Goal: Task Accomplishment & Management: Use online tool/utility

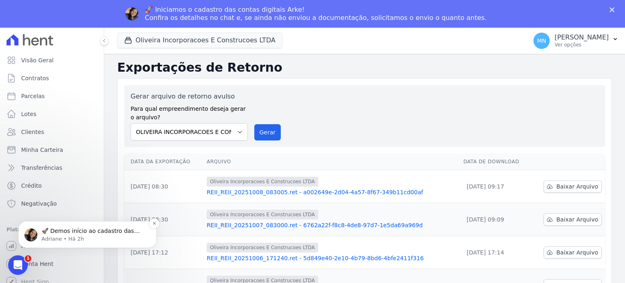
click at [83, 235] on p "Adriane • Há 2h" at bounding box center [93, 238] width 105 height 7
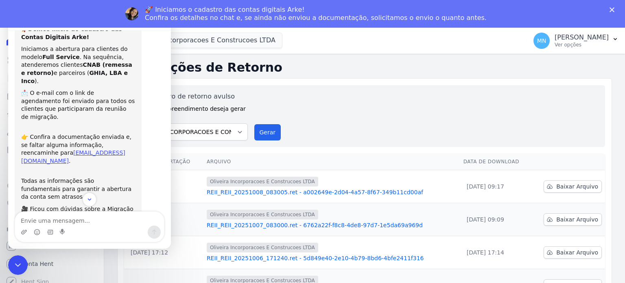
scroll to position [62, 0]
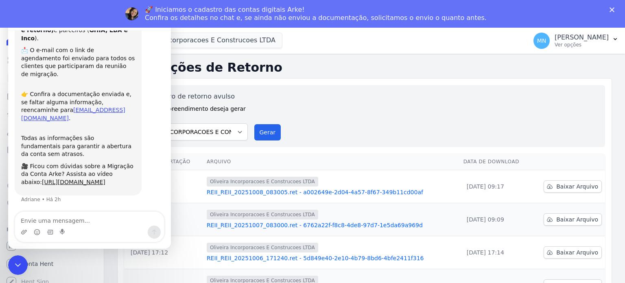
click at [316, 102] on div "Gerar arquivo de retorno avulso Para qual empreendimento deseja gerar o arquivo…" at bounding box center [365, 115] width 468 height 49
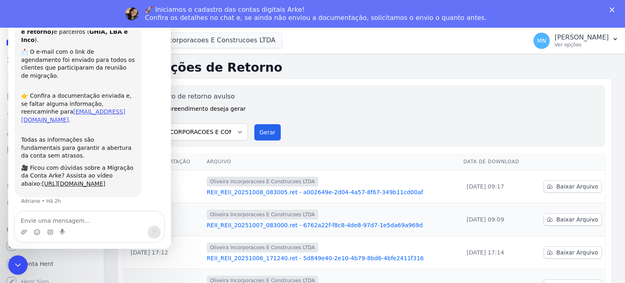
click at [273, 78] on div "Gerar arquivo de retorno avulso Para qual empreendimento deseja gerar o arquivo…" at bounding box center [364, 219] width 494 height 282
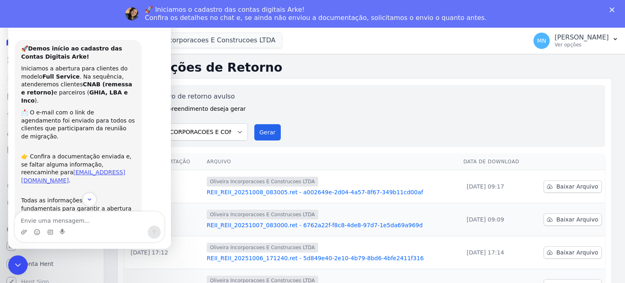
click at [303, 99] on div "Gerar arquivo de retorno avulso Para qual empreendimento deseja gerar o arquivo…" at bounding box center [365, 115] width 468 height 49
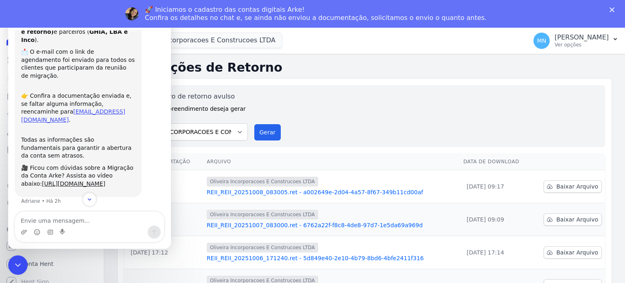
scroll to position [62, 0]
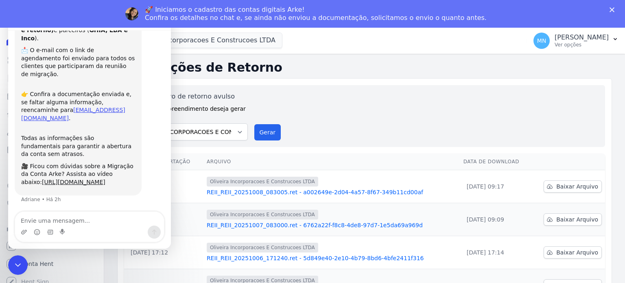
click at [89, 206] on div "🚀 Demos início ao cadastro das Contas Digitais Arke! Iniciamos a abertura para …" at bounding box center [90, 95] width 150 height 235
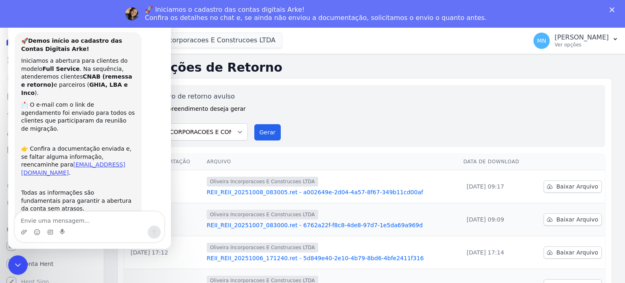
scroll to position [0, 0]
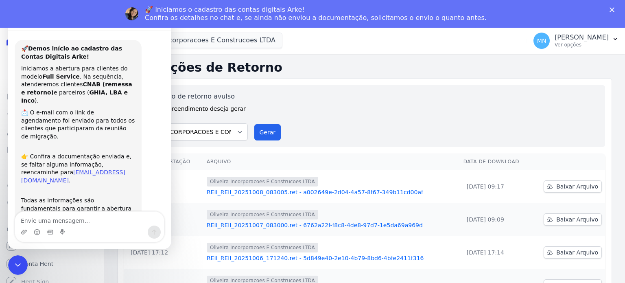
drag, startPoint x: 168, startPoint y: 158, endPoint x: 179, endPoint y: 71, distance: 87.4
click at [332, 48] on div "Oliveira Incorporacoes E Construcoes LTDA Você possui apenas um empreendimento …" at bounding box center [320, 40] width 406 height 27
click at [300, 74] on h2 "Exportações de Retorno" at bounding box center [364, 67] width 494 height 15
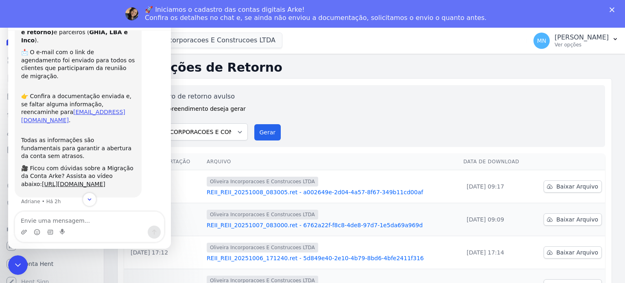
scroll to position [62, 0]
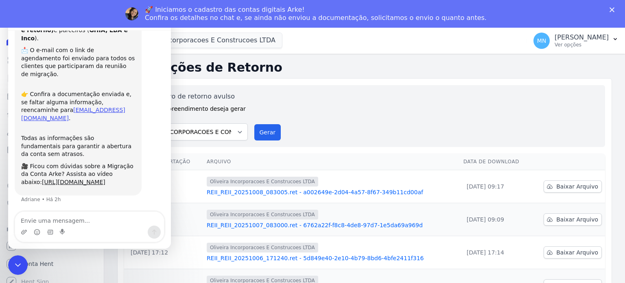
click at [151, 184] on div "🚀 Demos início ao cadastro das Contas Digitais Arke! Iniciamos a abertura para …" at bounding box center [90, 95] width 150 height 235
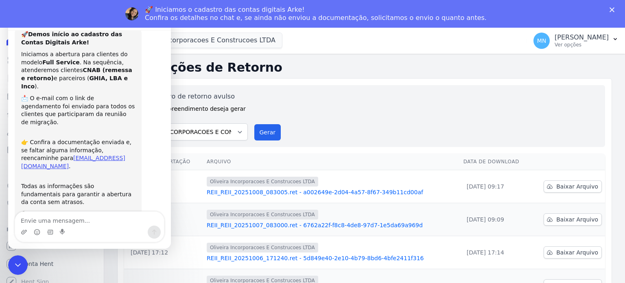
scroll to position [0, 0]
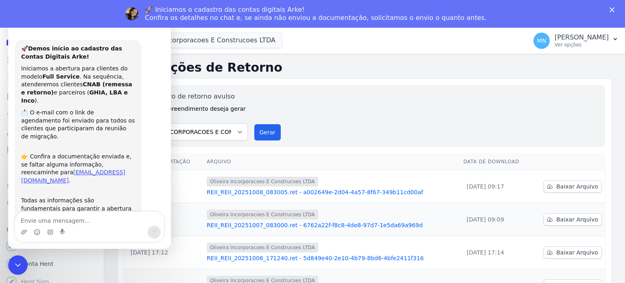
click at [348, 77] on div "Exportações de Retorno Gerar arquivo de retorno avulso Para qual empreendimento…" at bounding box center [364, 210] width 494 height 300
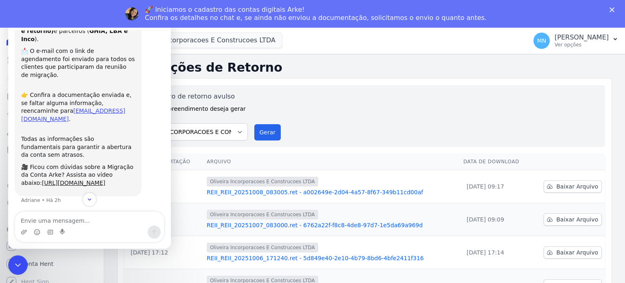
scroll to position [62, 0]
click at [80, 178] on link "[URL][DOMAIN_NAME]" at bounding box center [73, 181] width 63 height 7
click at [103, 178] on link "[URL][DOMAIN_NAME]" at bounding box center [73, 181] width 63 height 7
click at [307, 95] on div "Gerar arquivo de retorno avulso Para qual empreendimento deseja gerar o arquivo…" at bounding box center [365, 115] width 468 height 49
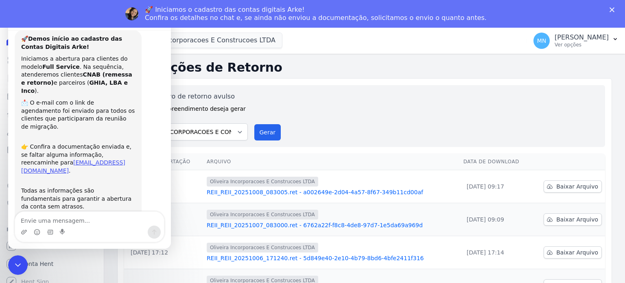
scroll to position [0, 0]
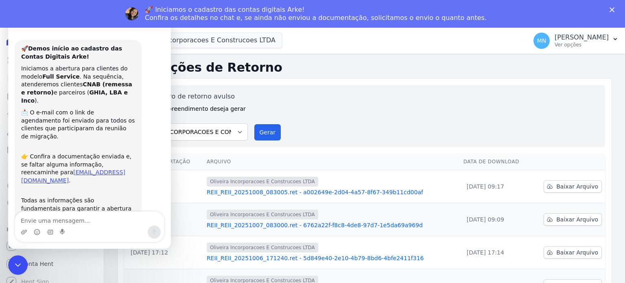
drag, startPoint x: 170, startPoint y: 94, endPoint x: 181, endPoint y: 47, distance: 49.0
click at [342, 84] on div "Gerar arquivo de retorno avulso Para qual empreendimento deseja gerar o arquivo…" at bounding box center [364, 219] width 494 height 282
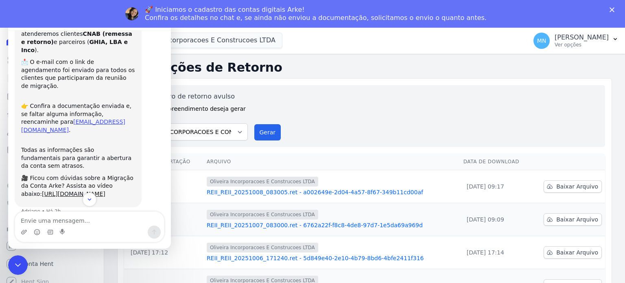
scroll to position [62, 0]
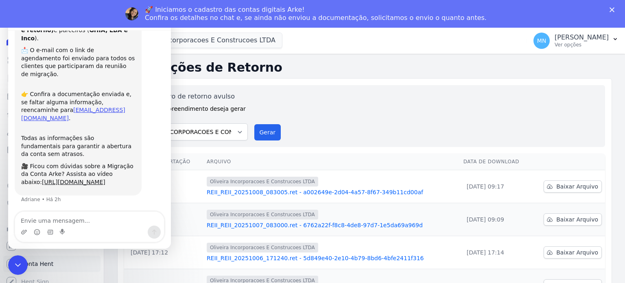
click at [80, 268] on link "Conta Hent" at bounding box center [51, 263] width 97 height 16
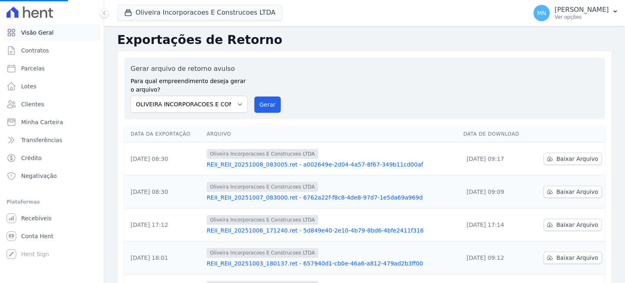
click at [39, 36] on span "Visão Geral" at bounding box center [37, 32] width 33 height 8
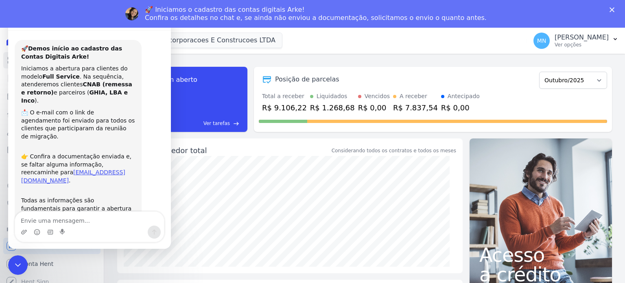
scroll to position [63, 0]
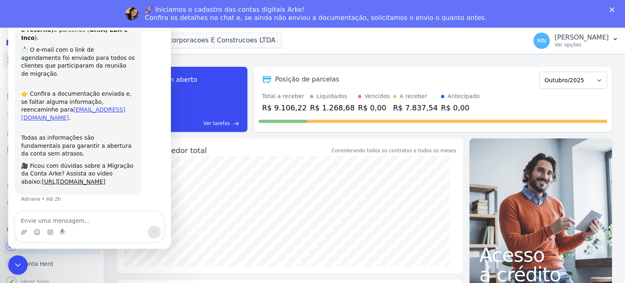
click at [251, 60] on div "task_alt Tarefas em aberto 0 Ver tarefas east Posição de parcelas Janeiro/2024 …" at bounding box center [364, 99] width 494 height 78
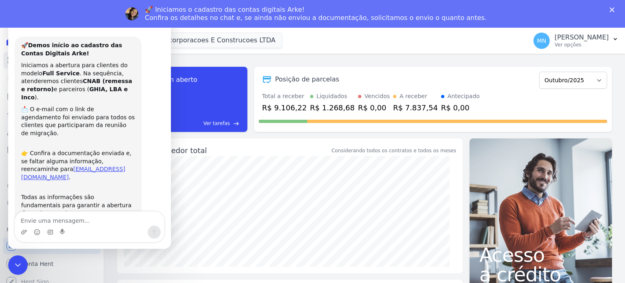
scroll to position [0, 0]
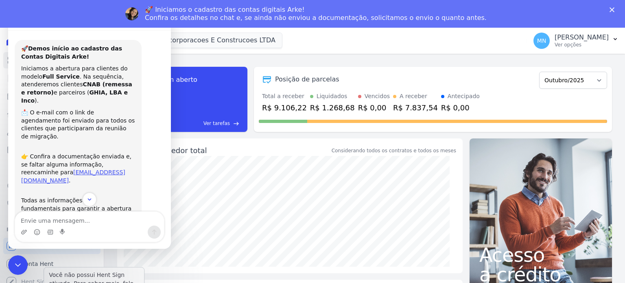
click at [89, 276] on p "Você não possui Hent Sign ativado. Para saber mais, fale com a equipe Hent." at bounding box center [94, 283] width 90 height 26
click at [89, 195] on button "Scroll to bottom" at bounding box center [89, 199] width 15 height 15
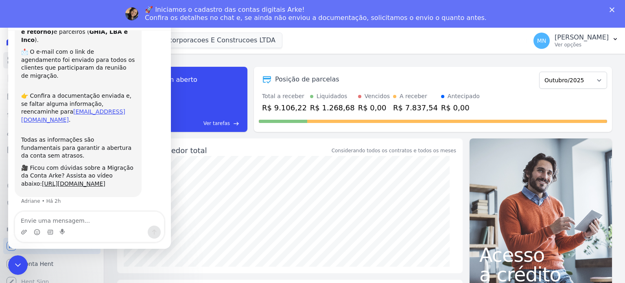
scroll to position [63, 0]
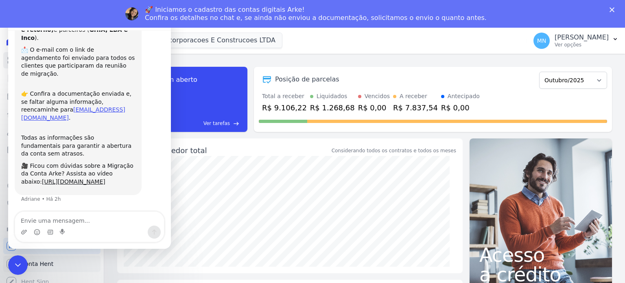
click at [82, 261] on link "Conta Hent" at bounding box center [51, 263] width 97 height 16
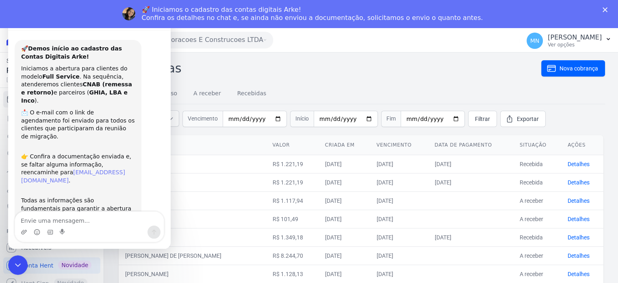
scroll to position [63, 0]
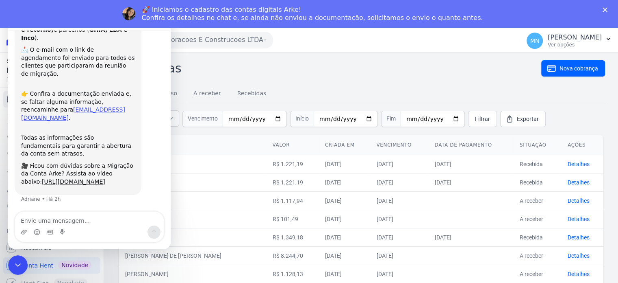
click at [259, 66] on h2 "Cobranças" at bounding box center [329, 68] width 424 height 18
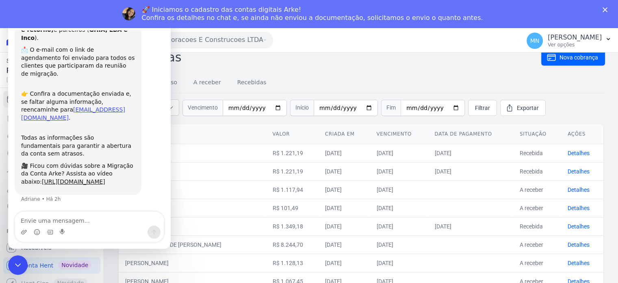
scroll to position [11, 0]
click at [385, 65] on h2 "Cobranças" at bounding box center [329, 57] width 424 height 18
click at [309, 76] on nav "Tudo Em atraso A receber Recebidas" at bounding box center [361, 83] width 488 height 20
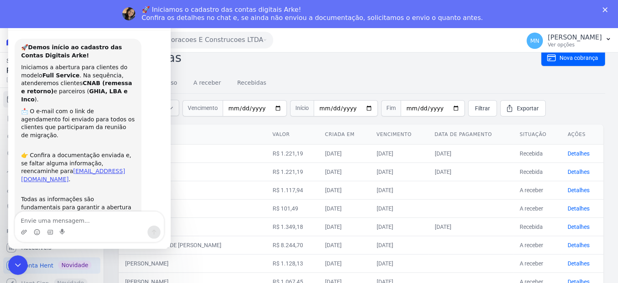
scroll to position [0, 0]
click at [299, 76] on nav "Tudo Em atraso A receber Recebidas" at bounding box center [361, 83] width 488 height 20
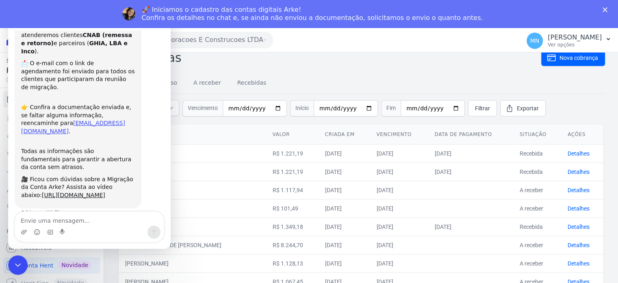
scroll to position [62, 0]
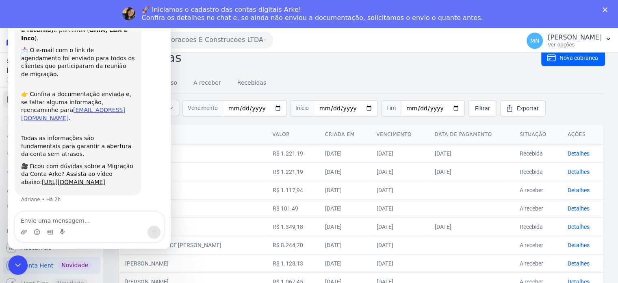
drag, startPoint x: 168, startPoint y: 148, endPoint x: 192, endPoint y: 204, distance: 60.4
click at [359, 41] on div "Oliveira Incorporacoes E Construcoes LTDA Você possui apenas um empreendimento …" at bounding box center [317, 39] width 400 height 25
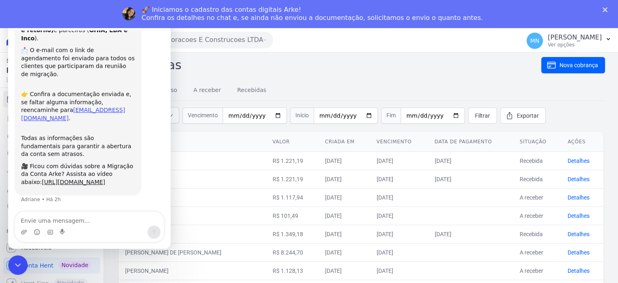
scroll to position [0, 0]
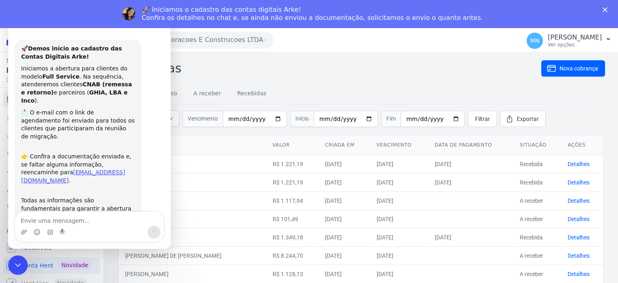
drag, startPoint x: 169, startPoint y: 91, endPoint x: 183, endPoint y: 50, distance: 43.6
click at [248, 61] on h2 "Cobranças" at bounding box center [329, 68] width 424 height 18
click at [77, 169] on link "[EMAIL_ADDRESS][DOMAIN_NAME]" at bounding box center [73, 176] width 104 height 15
click at [73, 169] on link "[EMAIL_ADDRESS][DOMAIN_NAME]" at bounding box center [73, 176] width 104 height 15
click at [50, 169] on link "[EMAIL_ADDRESS][DOMAIN_NAME]" at bounding box center [73, 176] width 104 height 15
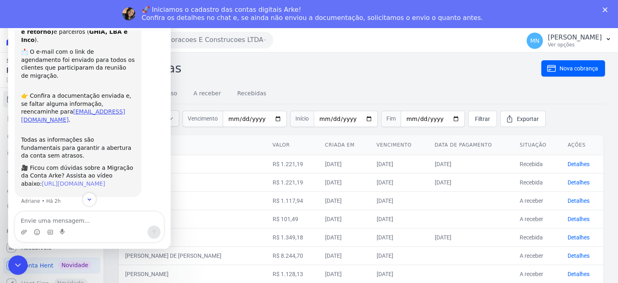
scroll to position [62, 0]
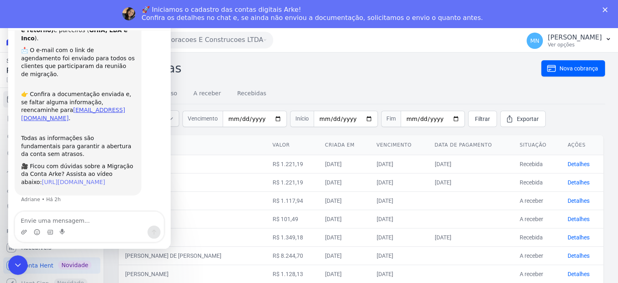
click at [60, 178] on link "[URL][DOMAIN_NAME]" at bounding box center [73, 181] width 63 height 7
click at [56, 107] on link "[EMAIL_ADDRESS][DOMAIN_NAME]" at bounding box center [73, 114] width 104 height 15
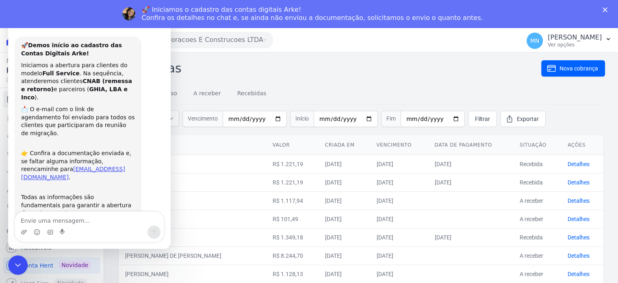
scroll to position [0, 0]
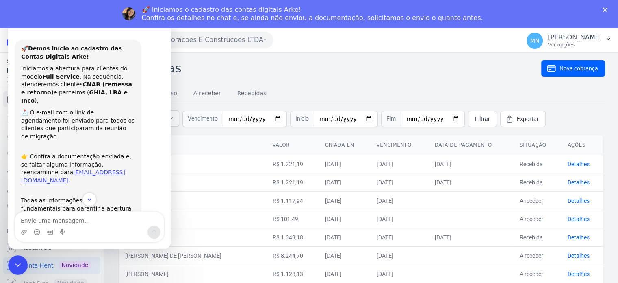
click at [261, 71] on h2 "Cobranças" at bounding box center [329, 68] width 424 height 18
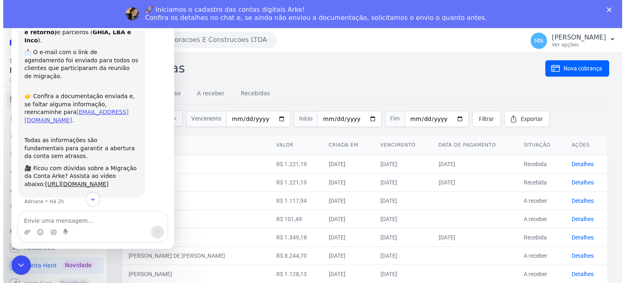
scroll to position [62, 0]
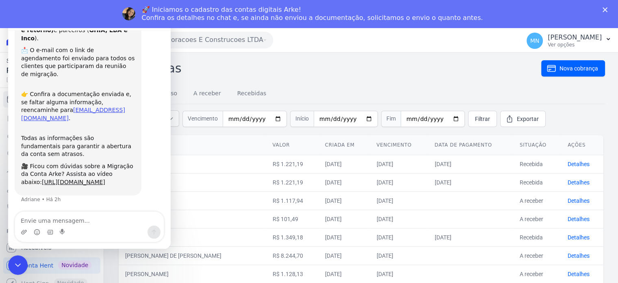
click at [102, 206] on div "🚀 Demos início ao cadastro das Contas Digitais Arke! Iniciamos a abertura para …" at bounding box center [90, 95] width 150 height 235
click at [259, 62] on h2 "Cobranças" at bounding box center [329, 68] width 424 height 18
click at [246, 93] on link "Recebidas" at bounding box center [252, 93] width 33 height 21
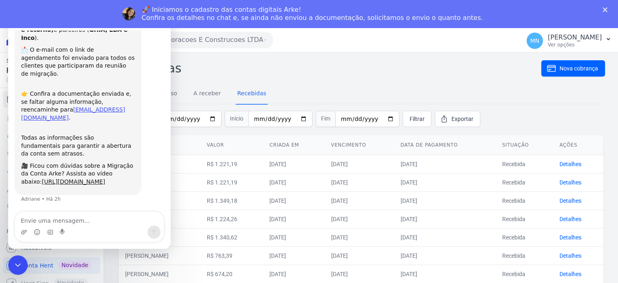
click at [415, 73] on h2 "Cobranças" at bounding box center [329, 68] width 424 height 18
drag, startPoint x: 307, startPoint y: 74, endPoint x: 285, endPoint y: 81, distance: 23.0
click at [306, 74] on h2 "Cobranças" at bounding box center [329, 68] width 424 height 18
click at [274, 67] on h2 "Cobranças" at bounding box center [329, 68] width 424 height 18
click at [217, 73] on h2 "Cobranças" at bounding box center [329, 68] width 424 height 18
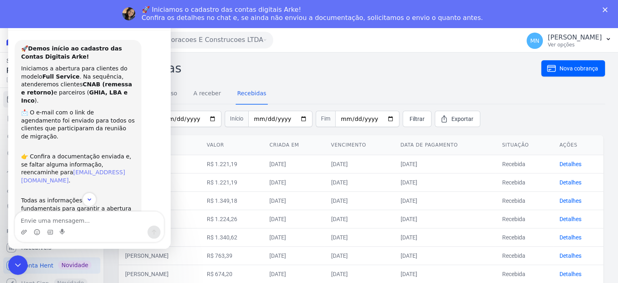
click at [58, 169] on link "[EMAIL_ADDRESS][DOMAIN_NAME]" at bounding box center [73, 176] width 104 height 15
click at [29, 169] on link "[EMAIL_ADDRESS][DOMAIN_NAME]" at bounding box center [73, 176] width 104 height 15
click at [207, 77] on div "Cobranças Nova cobrança Tudo Em atraso A receber Recebidas Vencimento Início Fi…" at bounding box center [361, 208] width 488 height 299
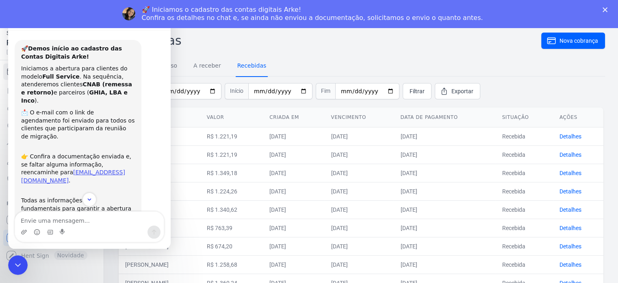
click at [237, 68] on link "Recebidas" at bounding box center [252, 66] width 33 height 21
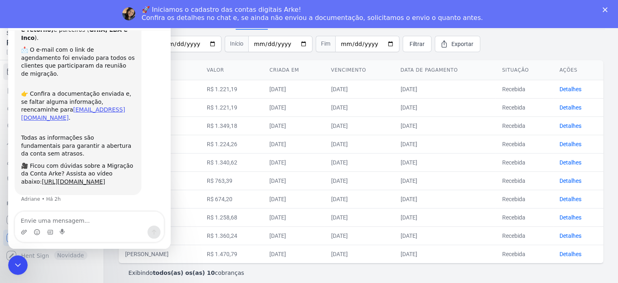
scroll to position [52, 0]
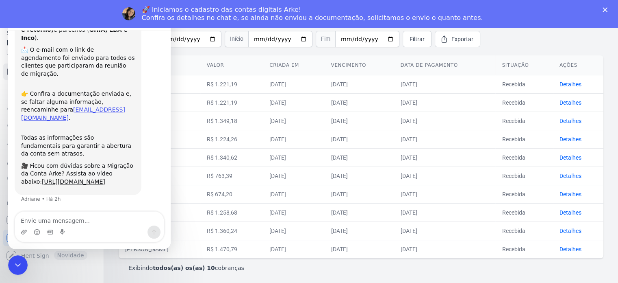
click at [478, 48] on form "Vencimento Início Fim Filtrar Exportar" at bounding box center [361, 38] width 488 height 29
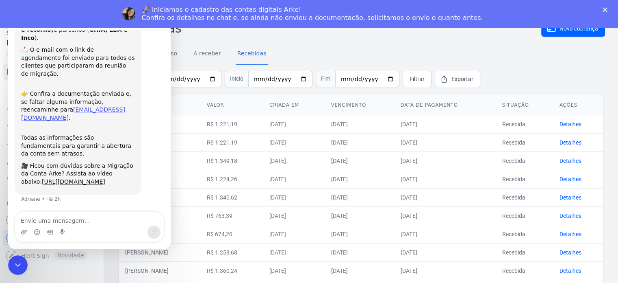
scroll to position [0, 0]
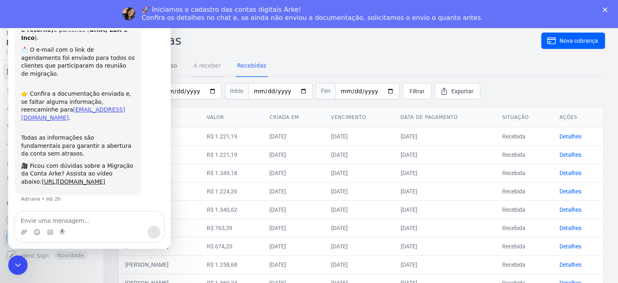
click at [198, 71] on link "A receber" at bounding box center [207, 66] width 31 height 21
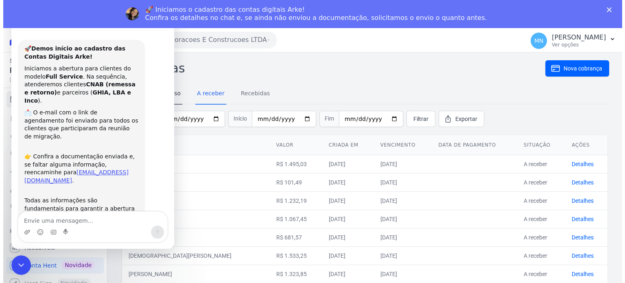
scroll to position [63, 0]
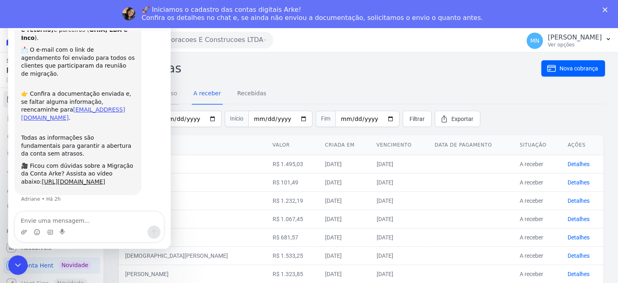
click at [173, 92] on link "Em atraso" at bounding box center [163, 93] width 32 height 21
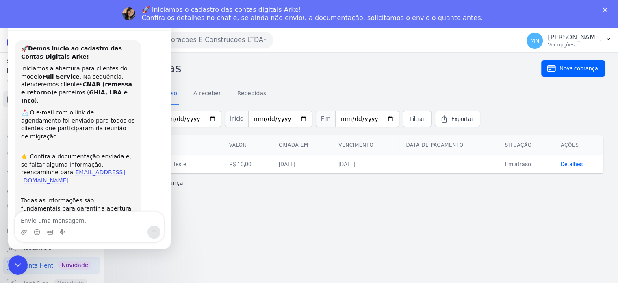
scroll to position [63, 0]
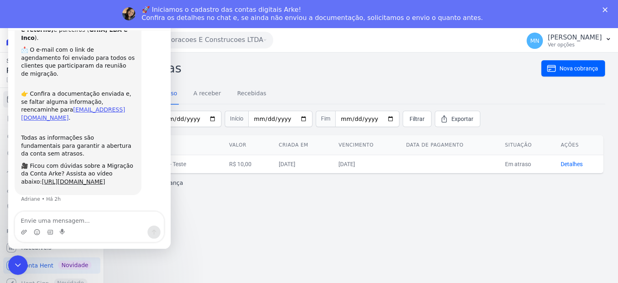
click at [288, 228] on div "Cobranças Nova cobrança Tudo Em atraso A receber Recebidas Vencimento Início Fi…" at bounding box center [361, 181] width 514 height 258
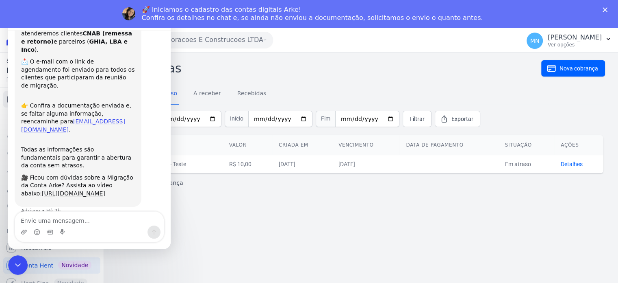
scroll to position [46, 0]
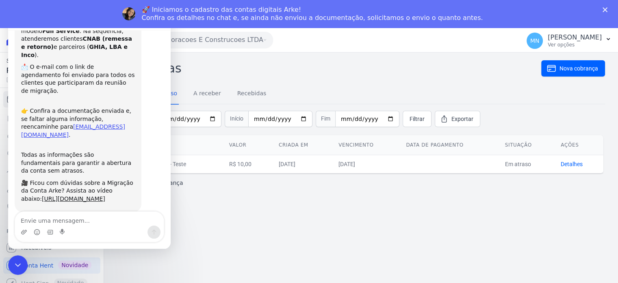
drag, startPoint x: 262, startPoint y: 161, endPoint x: 399, endPoint y: 163, distance: 137.0
click at [399, 163] on tr "TAIS VIEIRA DUARTE - Teste R$ 10,00 06/10/2025 07/10/2025 Em atraso Detalhes" at bounding box center [361, 164] width 485 height 18
drag, startPoint x: 205, startPoint y: 172, endPoint x: 159, endPoint y: 163, distance: 46.4
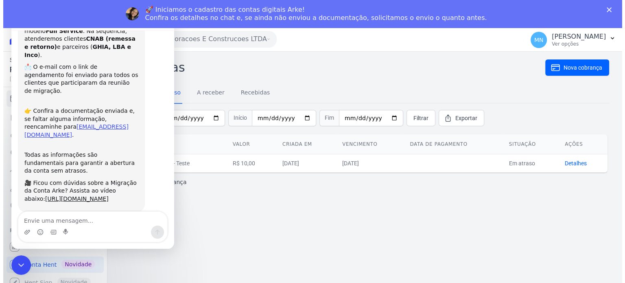
scroll to position [0, 0]
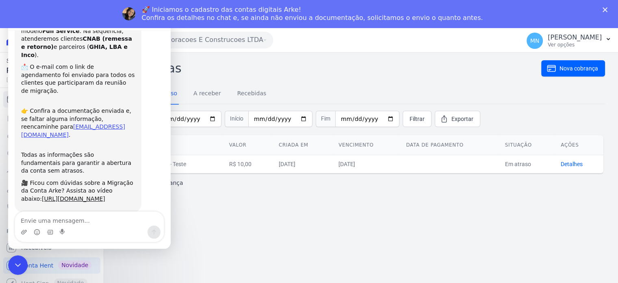
click at [324, 71] on h2 "Cobranças" at bounding box center [329, 68] width 424 height 18
click at [577, 163] on link "Detalhes" at bounding box center [572, 164] width 22 height 7
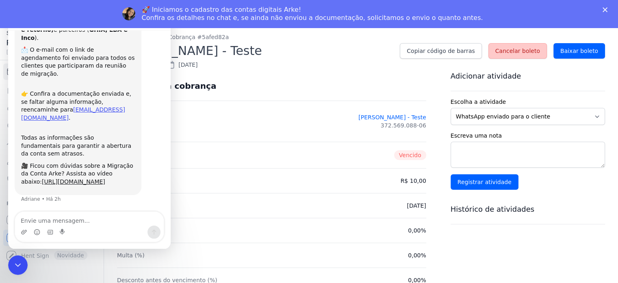
click at [516, 50] on span "Cancelar boleto" at bounding box center [518, 51] width 45 height 8
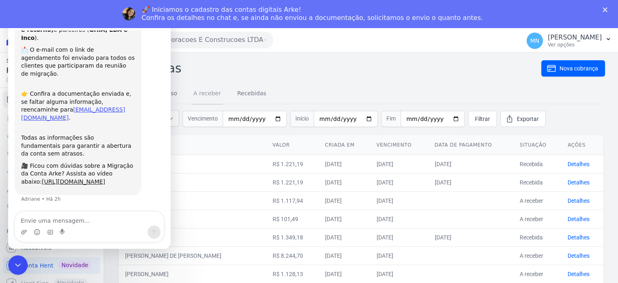
click at [198, 98] on link "A receber" at bounding box center [207, 93] width 31 height 21
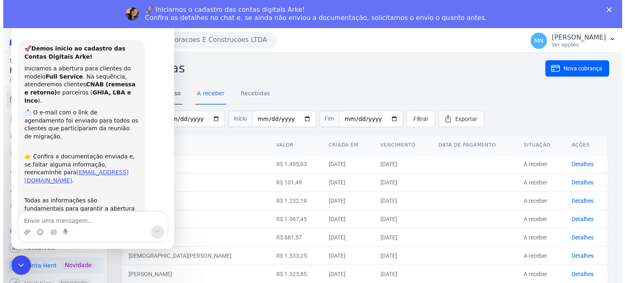
scroll to position [63, 0]
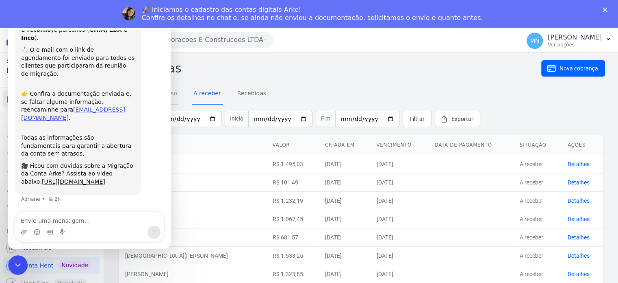
click at [173, 94] on link "Em atraso" at bounding box center [163, 93] width 32 height 21
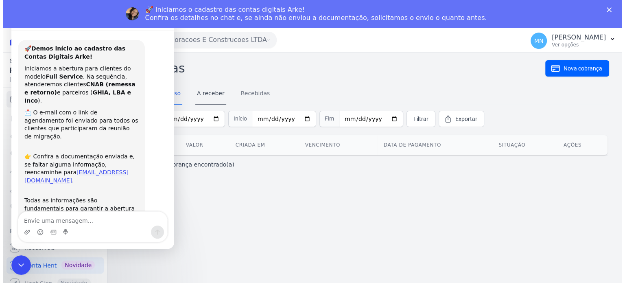
scroll to position [63, 0]
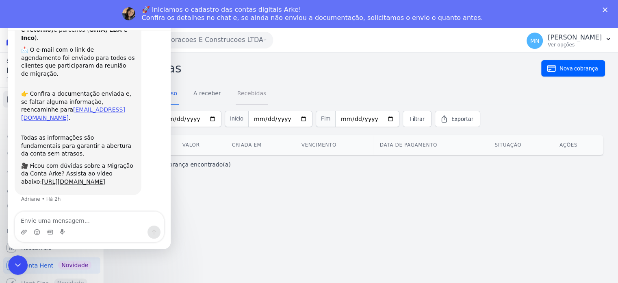
click at [247, 96] on link "Recebidas" at bounding box center [252, 93] width 33 height 21
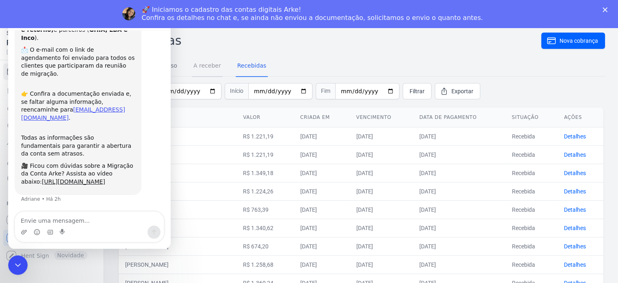
click at [198, 66] on link "A receber" at bounding box center [207, 66] width 31 height 21
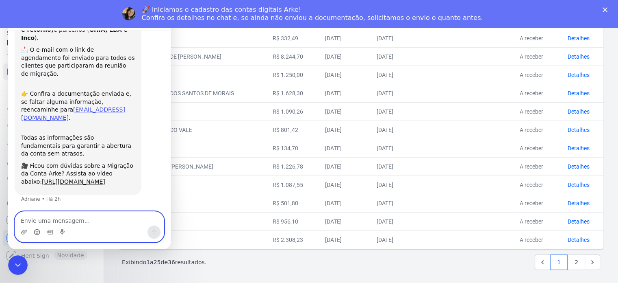
click at [35, 231] on icon "Selecionador de Emoji" at bounding box center [37, 232] width 7 height 7
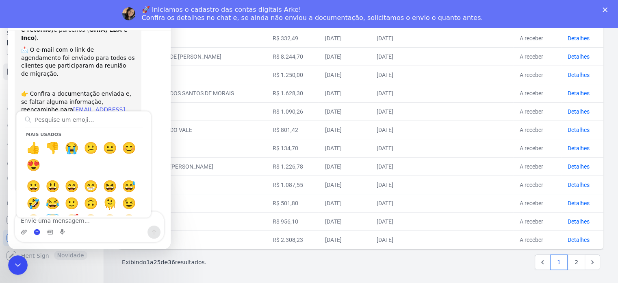
click at [237, 263] on div "Exibindo 1 a 25 de 36 resultados. 1 2" at bounding box center [361, 261] width 479 height 15
click at [28, 232] on div "Mais usados 👍 👎 😭 😕 😐 😊 😍 😀 😃 😄 😁 😆 😅 🤣 😂 🙂 🙃 🫠 😉 😊 😇 🥰 😍 🤩 😘 😗 😚 😙 🥲 😋 😛 😜 🤪 😝…" at bounding box center [89, 231] width 149 height 13
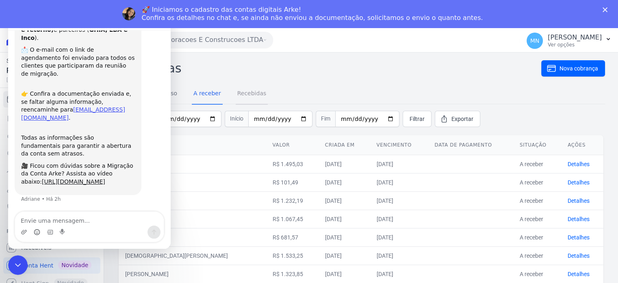
click at [236, 96] on link "Recebidas" at bounding box center [252, 93] width 33 height 21
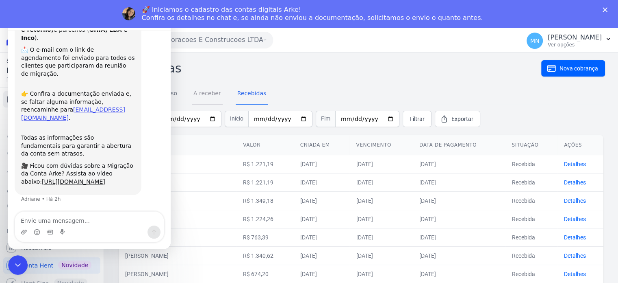
click at [205, 92] on link "A receber" at bounding box center [207, 93] width 31 height 21
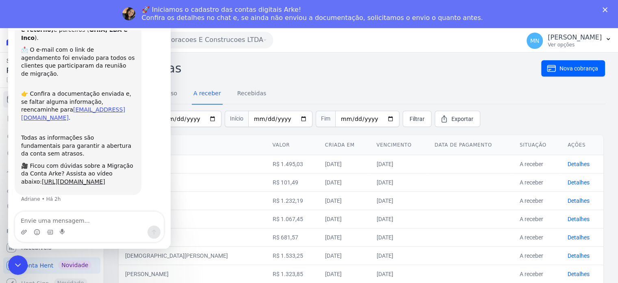
click at [222, 77] on h2 "Cobranças" at bounding box center [329, 68] width 424 height 18
click at [249, 97] on link "Recebidas" at bounding box center [252, 93] width 33 height 21
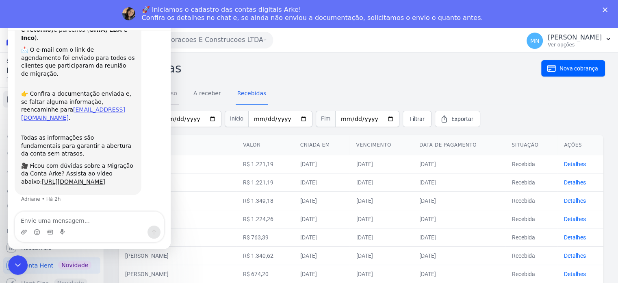
click at [172, 95] on link "Em atraso" at bounding box center [163, 93] width 32 height 21
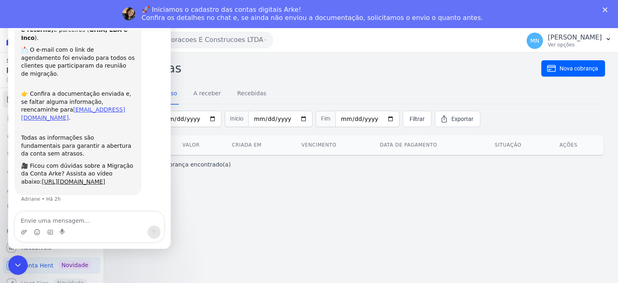
click at [238, 180] on div "Cobranças Nova cobrança Tudo Em atraso A receber Recebidas Vencimento Início Fi…" at bounding box center [361, 181] width 514 height 258
click at [221, 89] on div "Tudo Em atraso A receber Recebidas" at bounding box center [192, 93] width 151 height 21
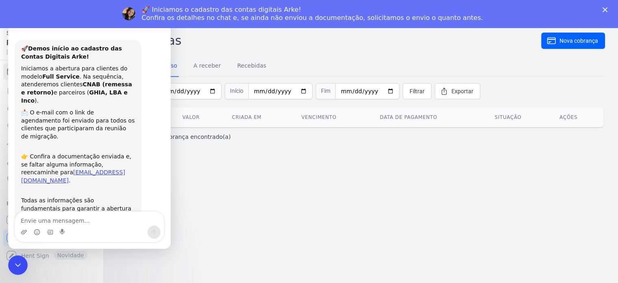
click at [213, 187] on div "Cobranças Nova cobrança Tudo Em atraso A receber Recebidas Vencimento Início Fi…" at bounding box center [361, 154] width 514 height 258
click at [211, 50] on div "Cobranças Nova cobrança Tudo Em atraso A receber Recebidas Vencimento Início Fi…" at bounding box center [361, 89] width 488 height 116
click at [210, 65] on link "A receber" at bounding box center [207, 66] width 31 height 21
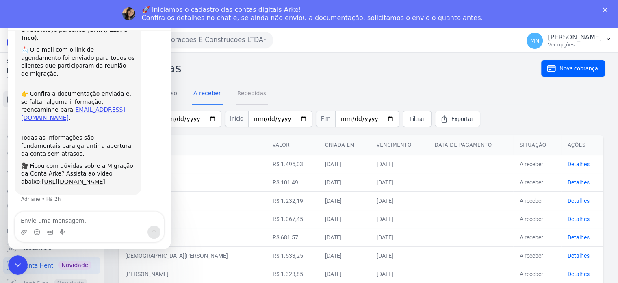
click at [248, 91] on link "Recebidas" at bounding box center [252, 93] width 33 height 21
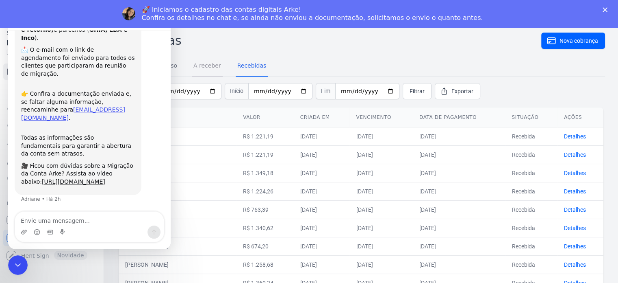
click at [207, 68] on link "A receber" at bounding box center [207, 66] width 31 height 21
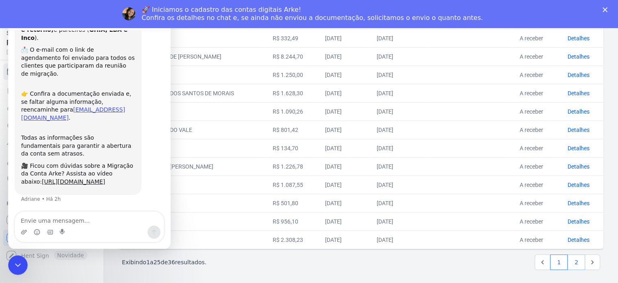
click at [568, 258] on link "2" at bounding box center [576, 261] width 17 height 15
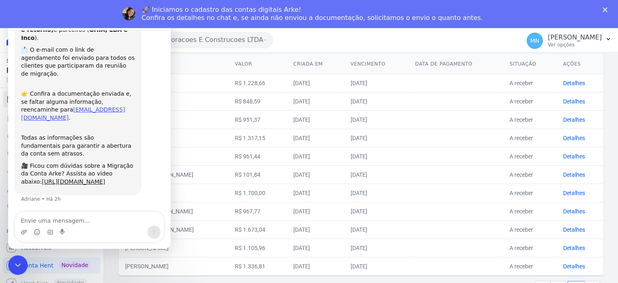
click at [302, 37] on div "Oliveira Incorporacoes E Construcoes LTDA Você possui apenas um empreendimento …" at bounding box center [317, 39] width 400 height 25
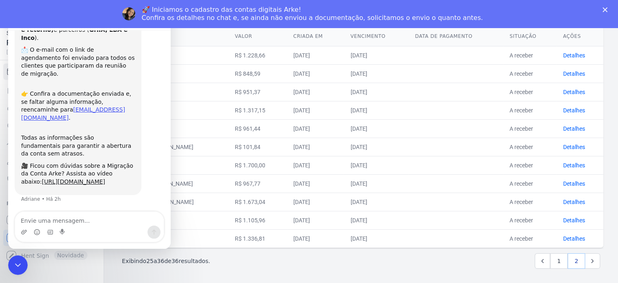
click at [570, 262] on link "2" at bounding box center [576, 260] width 17 height 15
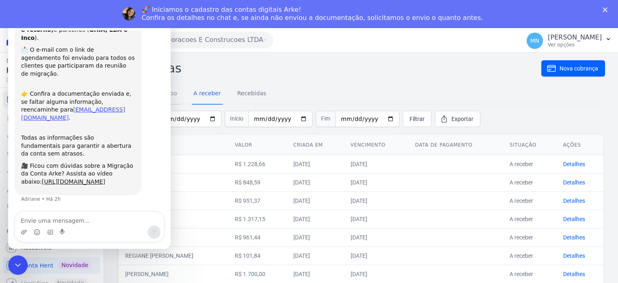
click at [171, 92] on link "Em atraso" at bounding box center [163, 93] width 32 height 21
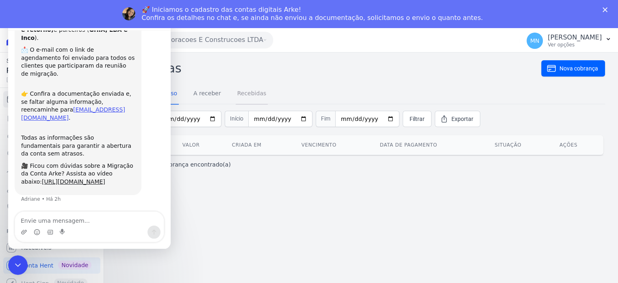
click at [240, 94] on link "Recebidas" at bounding box center [252, 93] width 33 height 21
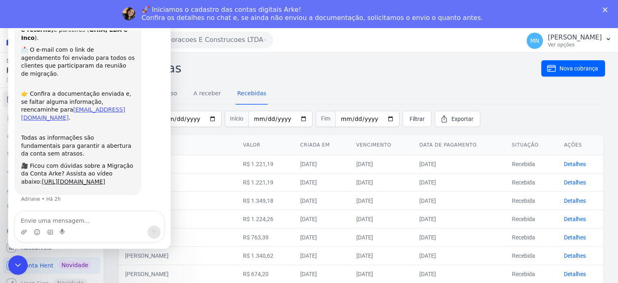
click at [320, 64] on h2 "Cobranças" at bounding box center [329, 68] width 424 height 18
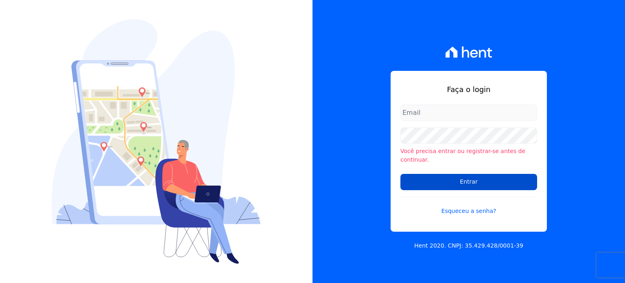
type input "mariny.neves@oliveirainc.com.br"
click at [484, 177] on input "Entrar" at bounding box center [468, 182] width 137 height 16
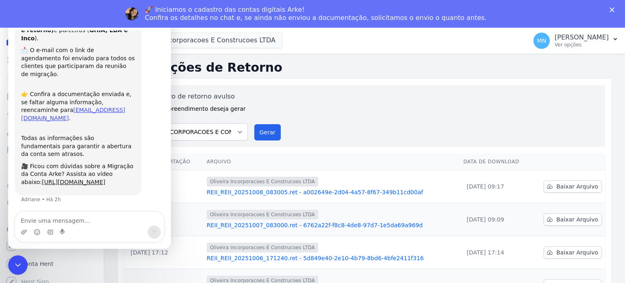
scroll to position [63, 0]
drag, startPoint x: 351, startPoint y: 71, endPoint x: 407, endPoint y: 50, distance: 60.0
click at [351, 71] on h2 "Exportações de Retorno" at bounding box center [364, 67] width 494 height 15
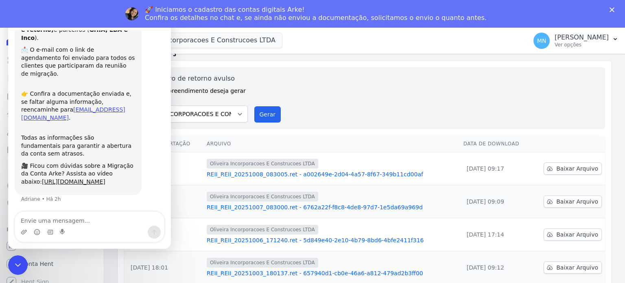
scroll to position [55, 0]
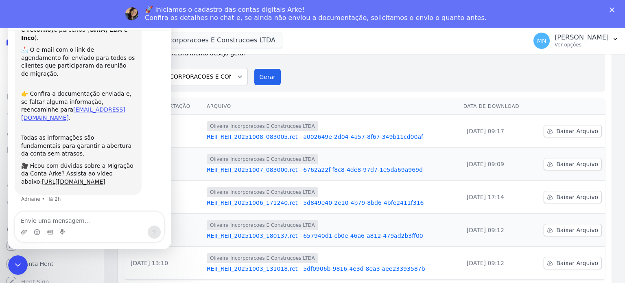
click at [353, 65] on div "Gerar arquivo de retorno avulso Para qual empreendimento deseja gerar o arquivo…" at bounding box center [365, 60] width 468 height 49
click at [335, 82] on div "Gerar arquivo de retorno avulso Para qual empreendimento deseja gerar o arquivo…" at bounding box center [365, 60] width 468 height 49
click at [309, 86] on div "Gerar arquivo de retorno avulso Para qual empreendimento deseja gerar o arquivo…" at bounding box center [364, 61] width 481 height 62
click at [215, 65] on label "Para qual empreendimento deseja gerar o arquivo?" at bounding box center [189, 56] width 117 height 20
click at [337, 72] on div "Gerar arquivo de retorno avulso Para qual empreendimento deseja gerar o arquivo…" at bounding box center [365, 60] width 468 height 49
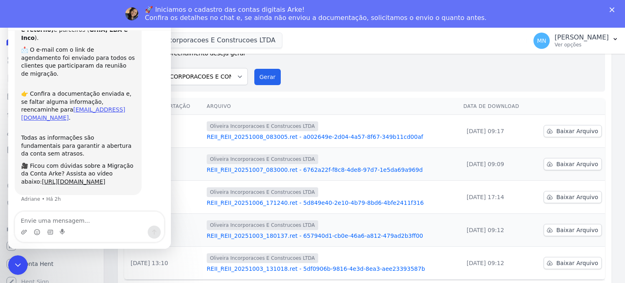
click at [221, 17] on div "🚀 Iniciamos o cadastro das contas digitais Arke! Confira os detalhes no chat e,…" at bounding box center [316, 14] width 342 height 16
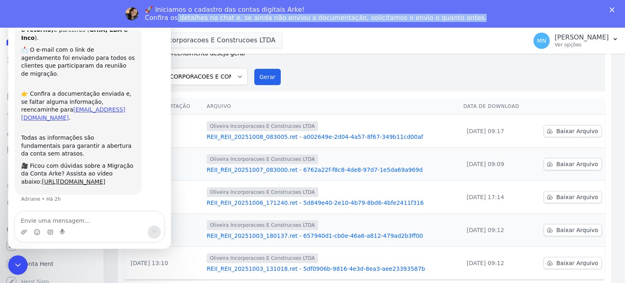
drag, startPoint x: 467, startPoint y: 18, endPoint x: 195, endPoint y: 26, distance: 272.1
click at [195, 26] on div "🚀 Iniciamos o cadastro das contas digitais Arke! Confira os detalhes no chat e,…" at bounding box center [312, 14] width 625 height 28
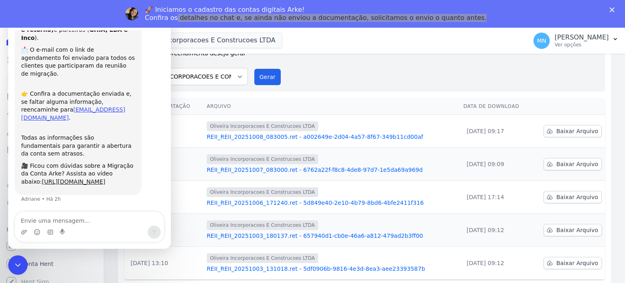
click at [323, 79] on div "Gerar arquivo de retorno avulso Para qual empreendimento deseja gerar o arquivo…" at bounding box center [365, 60] width 468 height 49
click at [105, 226] on div "Messenger da Intercom" at bounding box center [89, 231] width 149 height 13
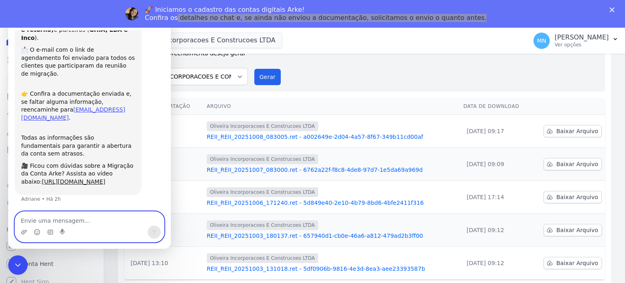
click at [102, 222] on textarea "Envie uma mensagem..." at bounding box center [89, 218] width 149 height 14
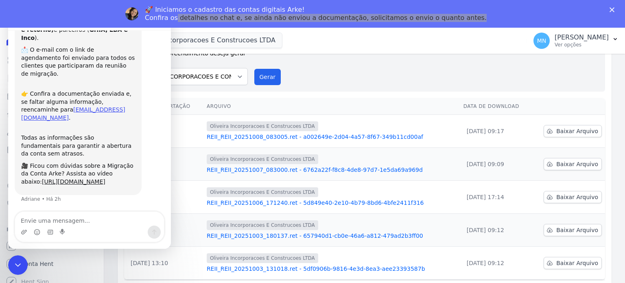
click at [387, 78] on div "Gerar arquivo de retorno avulso Para qual empreendimento deseja gerar o arquivo…" at bounding box center [365, 60] width 468 height 49
click at [324, 83] on div "Gerar arquivo de retorno avulso Para qual empreendimento deseja gerar o arquivo…" at bounding box center [365, 60] width 468 height 49
click at [366, 67] on div "Gerar arquivo de retorno avulso Para qual empreendimento deseja gerar o arquivo…" at bounding box center [365, 60] width 468 height 49
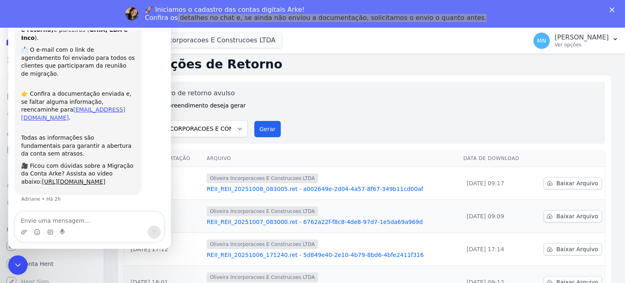
scroll to position [0, 0]
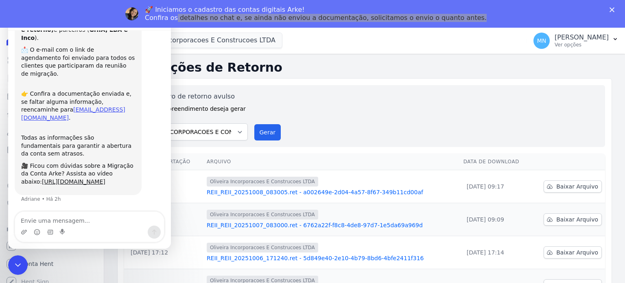
click at [267, 83] on div "Gerar arquivo de retorno avulso Para qual empreendimento deseja gerar o arquivo…" at bounding box center [364, 219] width 494 height 282
click at [312, 66] on h2 "Exportações de Retorno" at bounding box center [364, 67] width 494 height 15
click at [317, 99] on div "Gerar arquivo de retorno avulso Para qual empreendimento deseja gerar o arquivo…" at bounding box center [365, 115] width 468 height 49
click at [286, 99] on div "Gerar arquivo de retorno avulso Para qual empreendimento deseja gerar o arquivo…" at bounding box center [365, 115] width 468 height 49
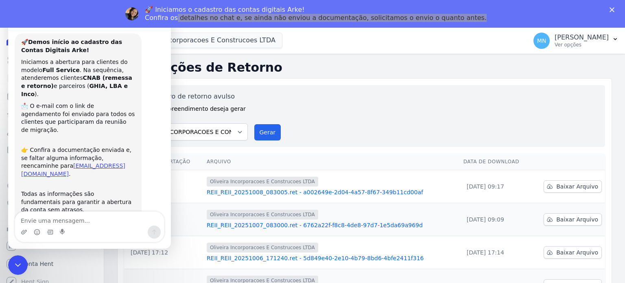
drag, startPoint x: 168, startPoint y: 91, endPoint x: 194, endPoint y: 59, distance: 41.5
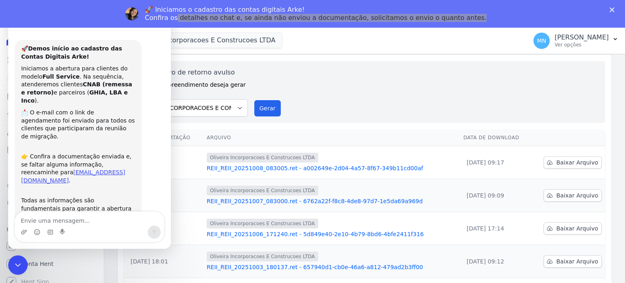
scroll to position [55, 0]
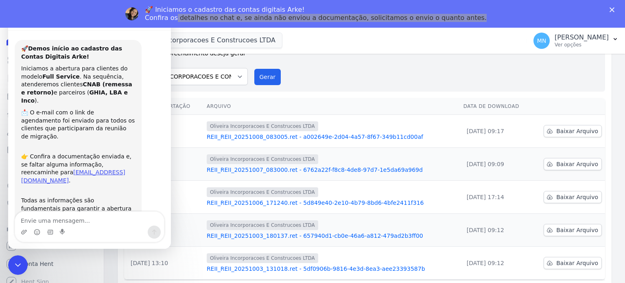
click at [395, 78] on div "Gerar arquivo de retorno avulso Para qual empreendimento deseja gerar o arquivo…" at bounding box center [365, 60] width 468 height 49
click at [385, 77] on div "Gerar arquivo de retorno avulso Para qual empreendimento deseja gerar o arquivo…" at bounding box center [365, 60] width 468 height 49
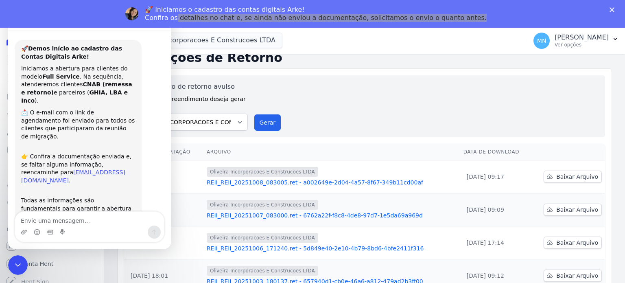
scroll to position [0, 0]
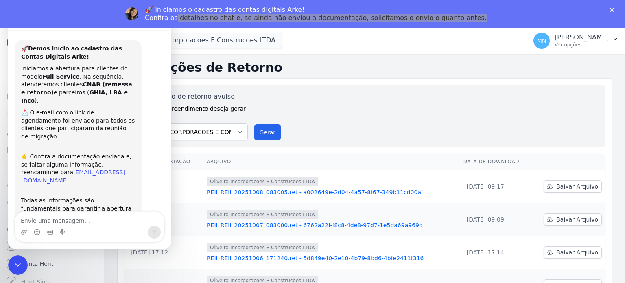
click at [303, 110] on div "Gerar arquivo de retorno avulso Para qual empreendimento deseja gerar o arquivo…" at bounding box center [365, 115] width 468 height 49
click at [322, 113] on div "Gerar arquivo de retorno avulso Para qual empreendimento deseja gerar o arquivo…" at bounding box center [365, 115] width 468 height 49
click at [325, 115] on div "Gerar arquivo de retorno avulso Para qual empreendimento deseja gerar o arquivo…" at bounding box center [365, 115] width 468 height 49
click at [327, 110] on div "Gerar arquivo de retorno avulso Para qual empreendimento deseja gerar o arquivo…" at bounding box center [365, 115] width 468 height 49
drag, startPoint x: 352, startPoint y: 76, endPoint x: 345, endPoint y: 45, distance: 32.1
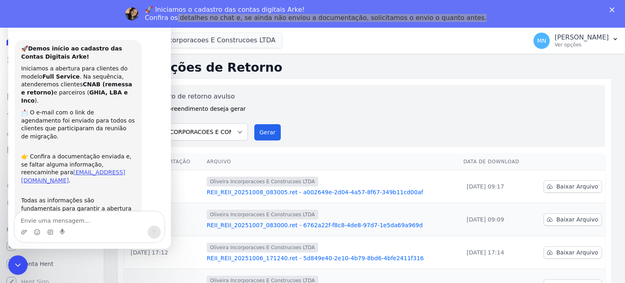
click at [353, 76] on div "Exportações de Retorno Gerar arquivo de retorno avulso Para qual empreendimento…" at bounding box center [364, 210] width 494 height 300
click at [356, 86] on div "Gerar arquivo de retorno avulso Para qual empreendimento deseja gerar o arquivo…" at bounding box center [364, 116] width 481 height 62
click at [368, 94] on div "Gerar arquivo de retorno avulso Para qual empreendimento deseja gerar o arquivo…" at bounding box center [365, 115] width 468 height 49
click at [325, 65] on h2 "Exportações de Retorno" at bounding box center [364, 67] width 494 height 15
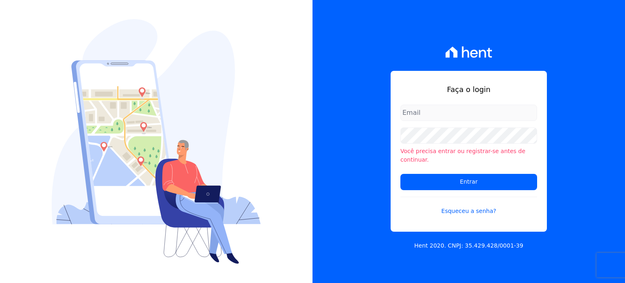
click at [447, 120] on input "email" at bounding box center [468, 112] width 137 height 16
type input "[EMAIL_ADDRESS][PERSON_NAME][DOMAIN_NAME]"
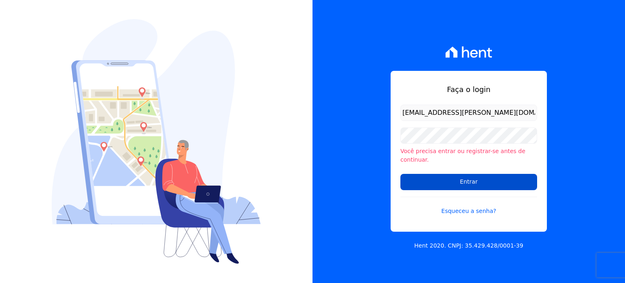
click at [442, 174] on input "Entrar" at bounding box center [468, 182] width 137 height 16
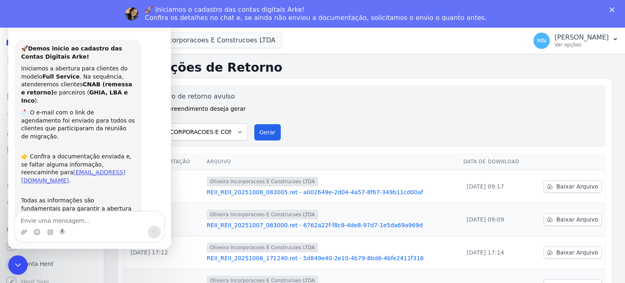
scroll to position [63, 0]
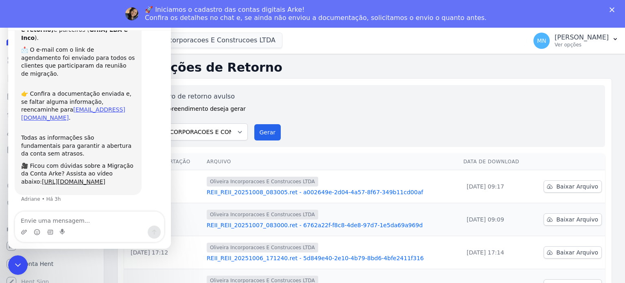
click at [283, 101] on div "Gerar arquivo de retorno avulso Para qual empreendimento deseja gerar o arquivo…" at bounding box center [365, 115] width 468 height 49
click at [280, 102] on div "Gerar arquivo de retorno avulso Para qual empreendimento deseja gerar o arquivo…" at bounding box center [365, 115] width 468 height 49
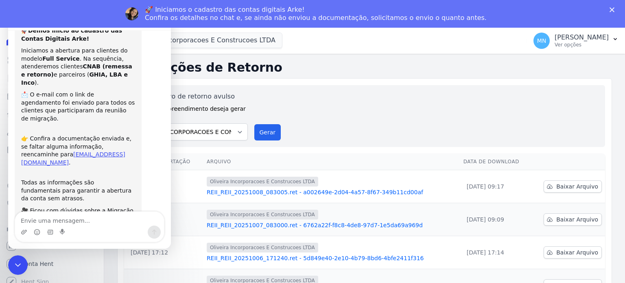
scroll to position [0, 0]
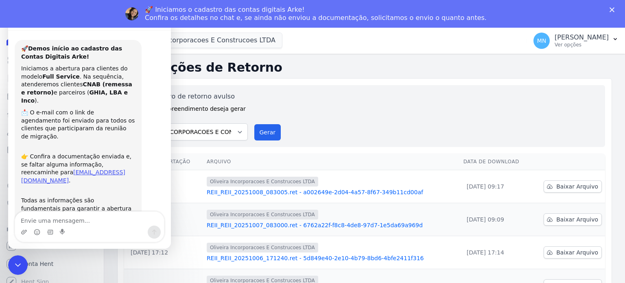
click at [336, 74] on h2 "Exportações de Retorno" at bounding box center [364, 67] width 494 height 15
click at [311, 97] on div "Gerar arquivo de retorno avulso Para qual empreendimento deseja gerar o arquivo…" at bounding box center [365, 115] width 468 height 49
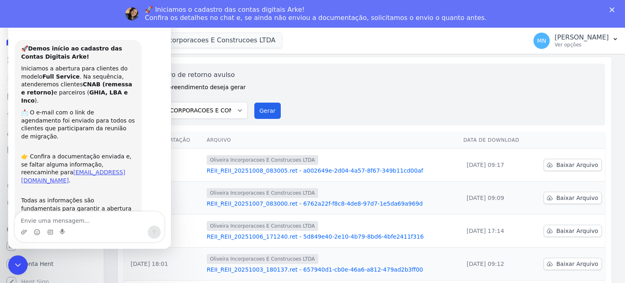
scroll to position [55, 0]
